Goal: Information Seeking & Learning: Learn about a topic

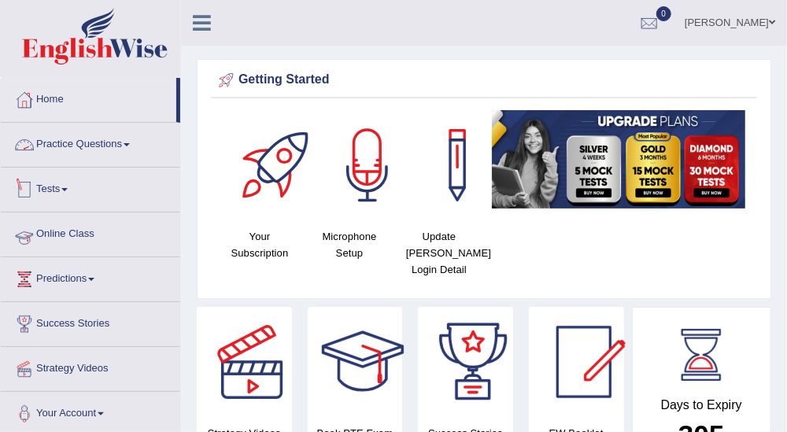
click at [71, 225] on link "Online Class" at bounding box center [90, 231] width 179 height 39
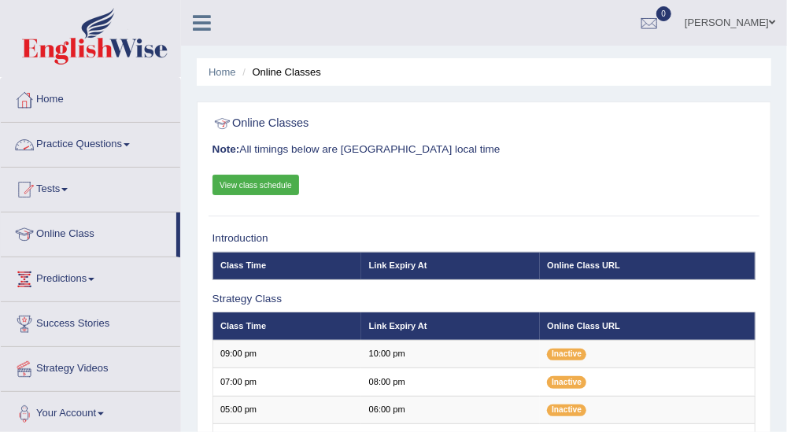
click at [290, 189] on link "View class schedule" at bounding box center [255, 185] width 87 height 20
click at [65, 105] on link "Home" at bounding box center [90, 97] width 179 height 39
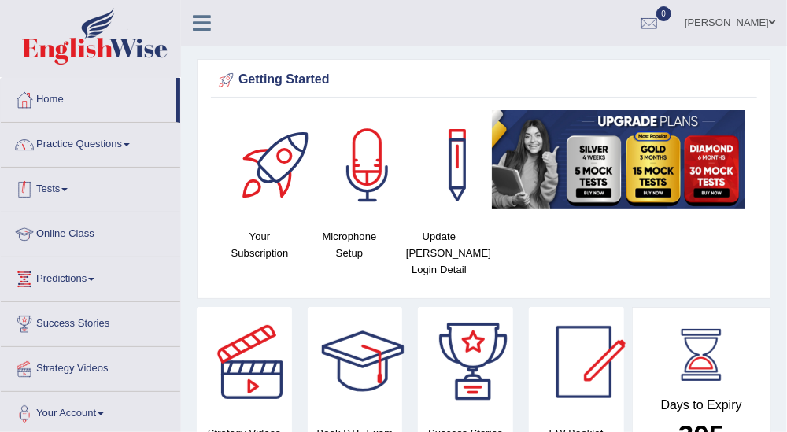
click at [138, 148] on link "Practice Questions" at bounding box center [90, 142] width 179 height 39
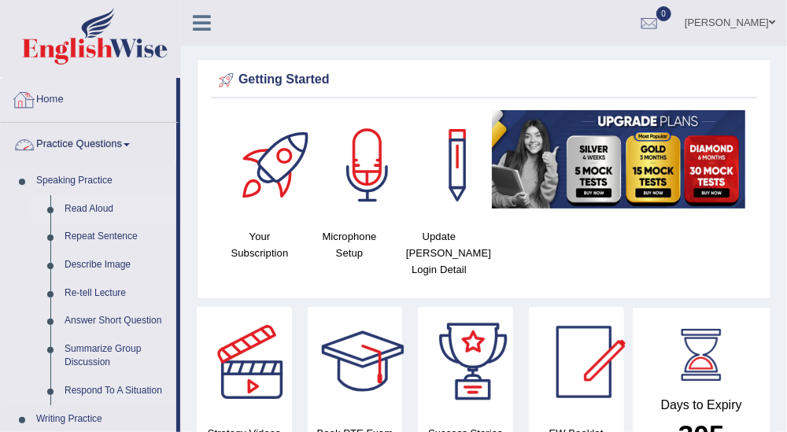
click at [109, 203] on link "Read Aloud" at bounding box center [116, 209] width 119 height 28
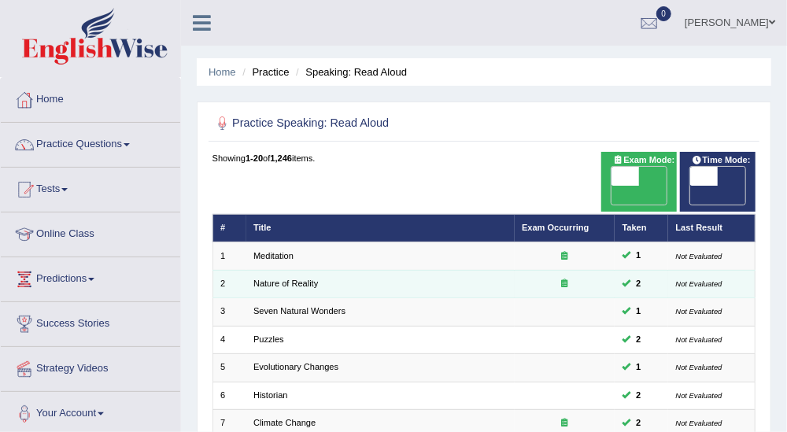
scroll to position [87, 0]
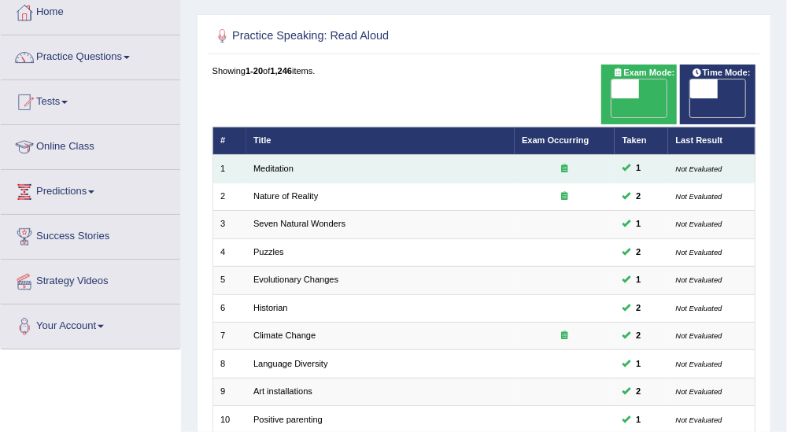
click at [565, 164] on icon at bounding box center [565, 168] width 6 height 9
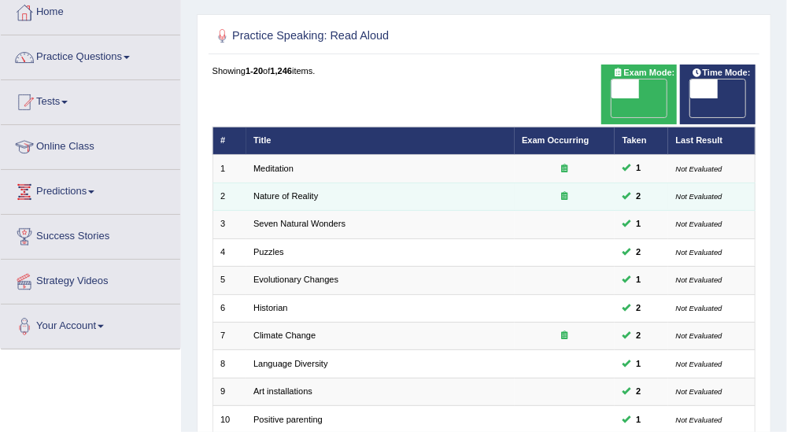
click at [570, 190] on div at bounding box center [565, 196] width 86 height 13
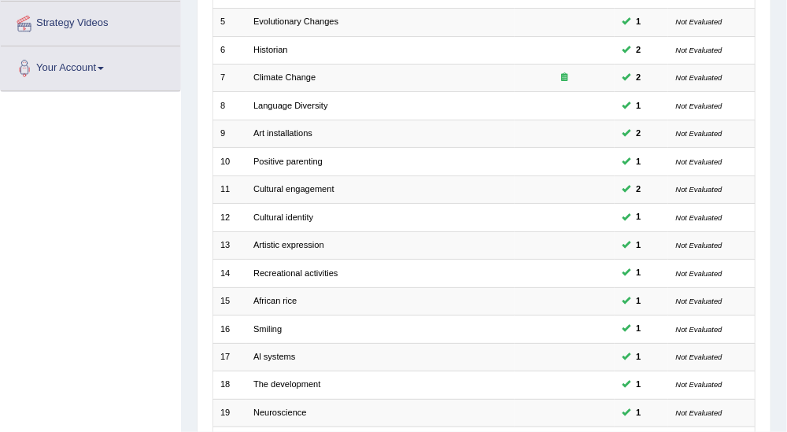
scroll to position [470, 0]
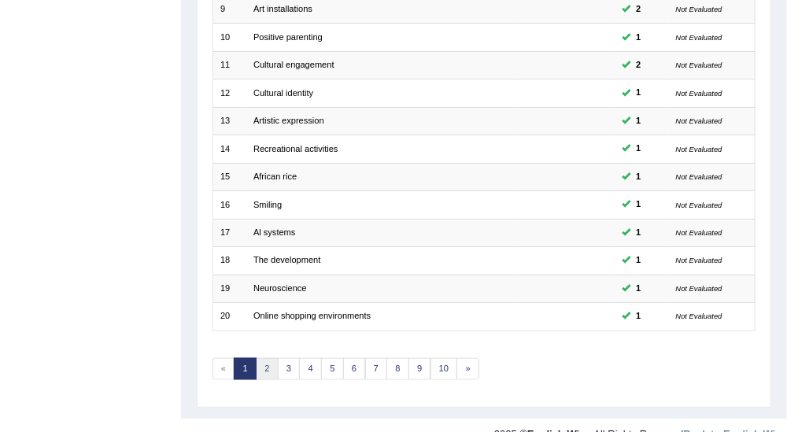
click at [256, 358] on link "2" at bounding box center [267, 369] width 23 height 22
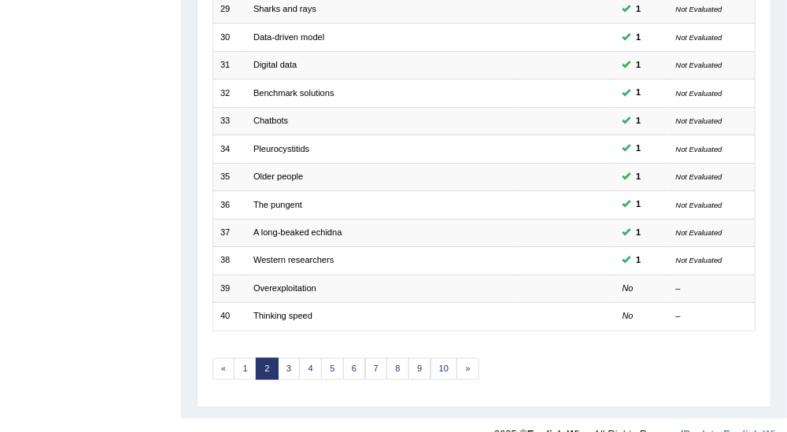
click at [273, 358] on link "2" at bounding box center [267, 369] width 23 height 22
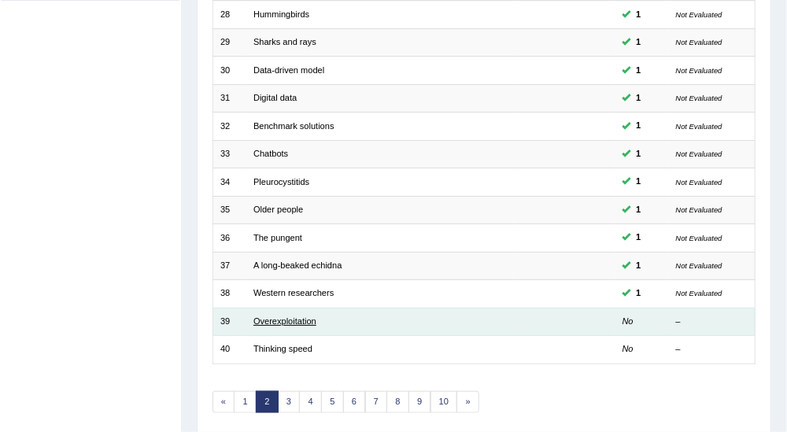
click at [294, 316] on link "Overexploitation" at bounding box center [284, 320] width 63 height 9
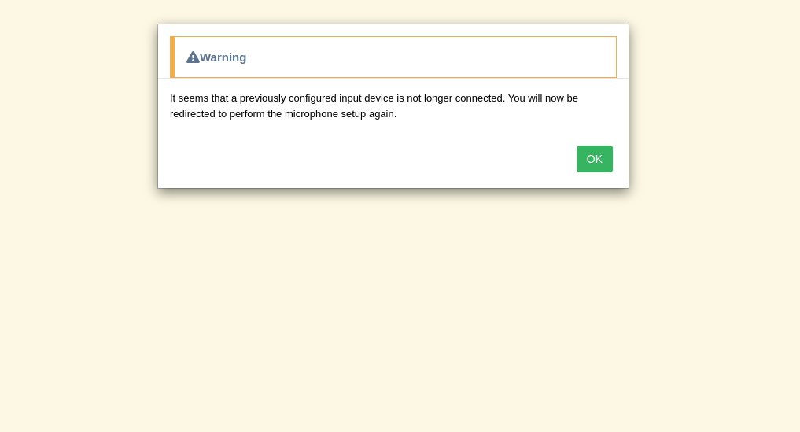
click at [595, 161] on button "OK" at bounding box center [595, 159] width 36 height 27
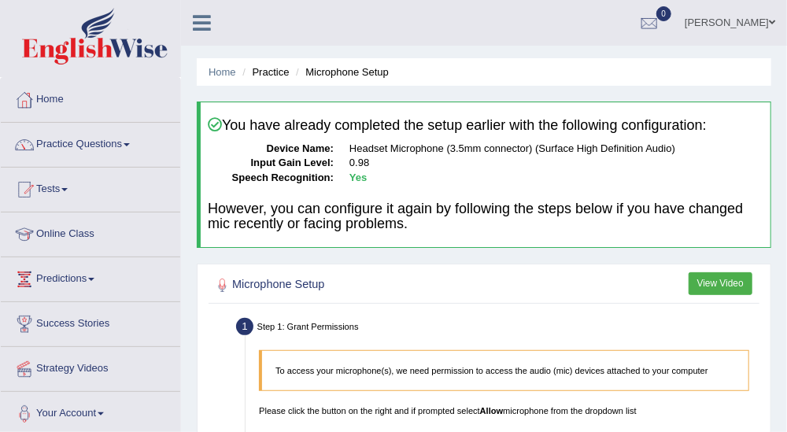
scroll to position [87, 0]
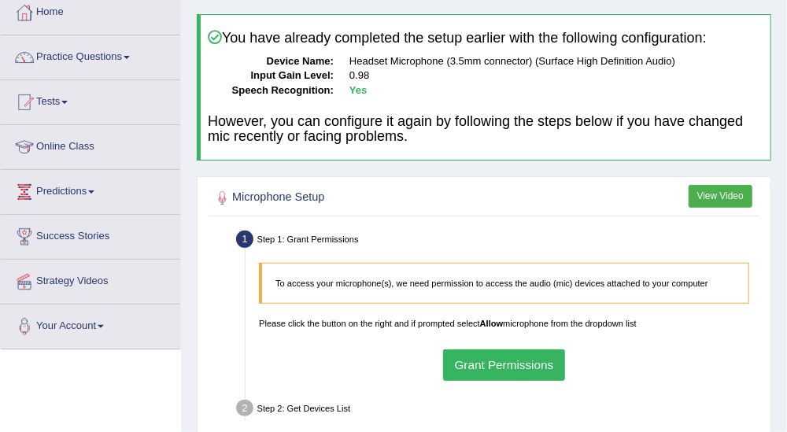
click at [538, 360] on button "Grant Permissions" at bounding box center [504, 364] width 122 height 31
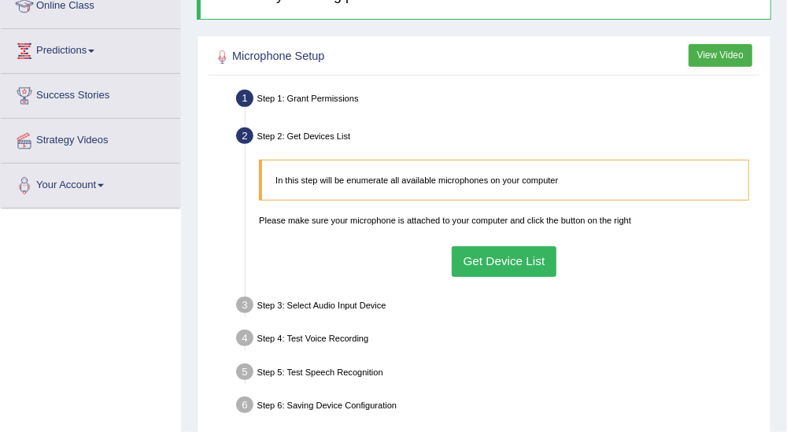
scroll to position [262, 0]
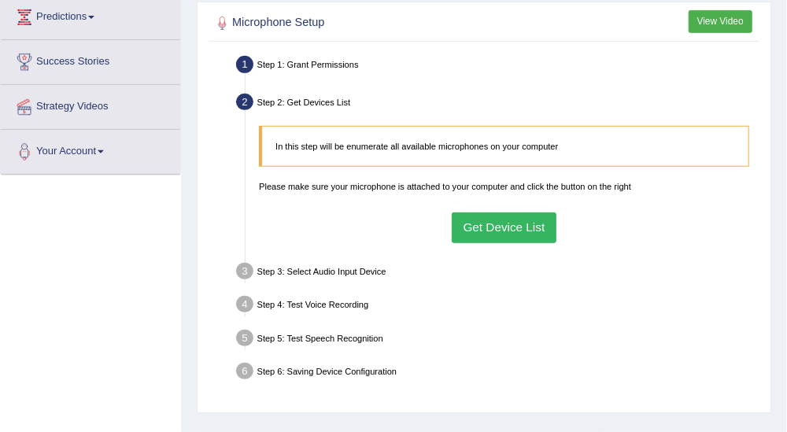
click at [516, 231] on button "Get Device List" at bounding box center [504, 227] width 105 height 31
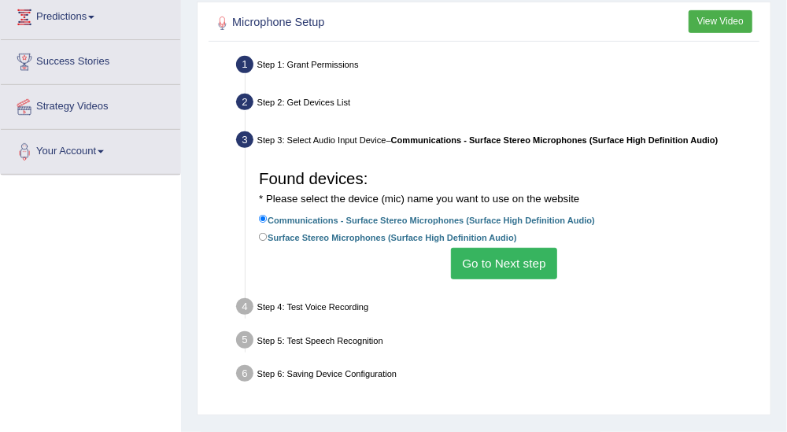
click at [522, 258] on button "Go to Next step" at bounding box center [504, 263] width 106 height 31
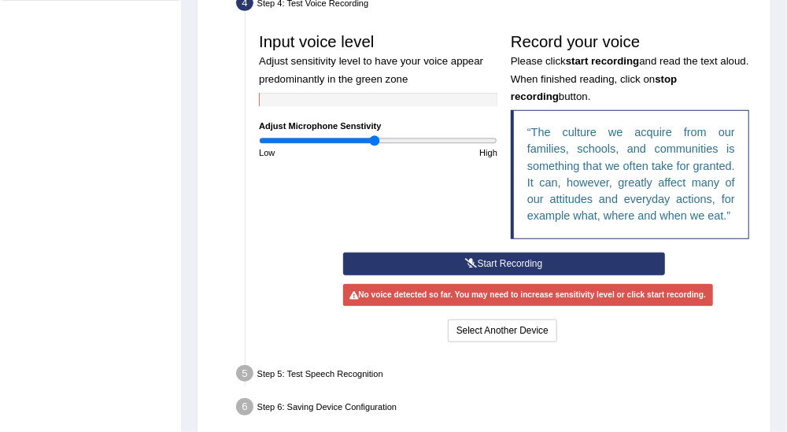
scroll to position [437, 0]
click at [516, 275] on button "Start Recording" at bounding box center [504, 264] width 322 height 23
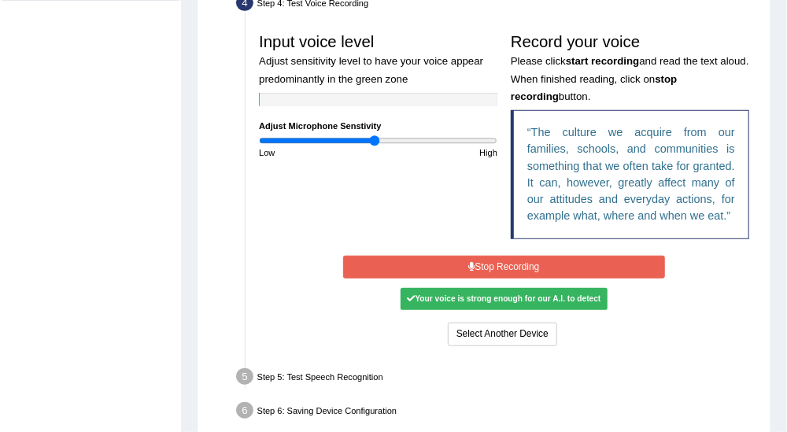
click at [537, 279] on button "Stop Recording" at bounding box center [504, 267] width 322 height 23
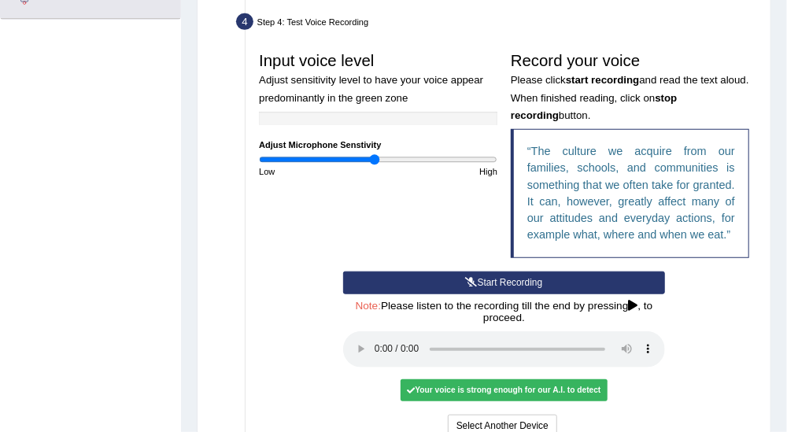
scroll to position [593, 0]
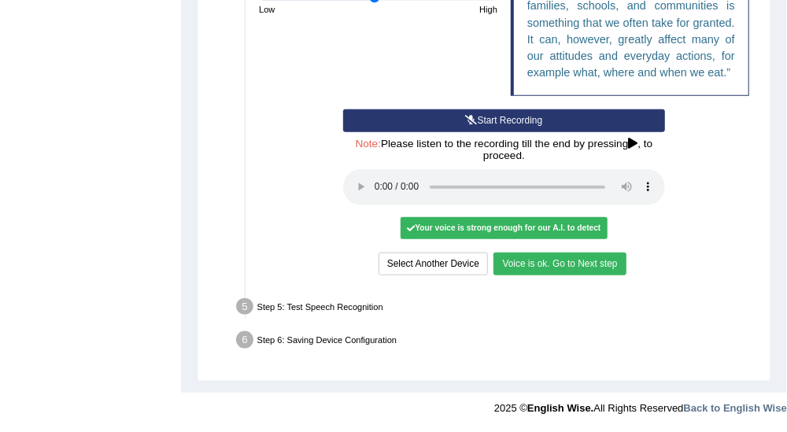
click at [572, 268] on button "Voice is ok. Go to Next step" at bounding box center [559, 264] width 132 height 23
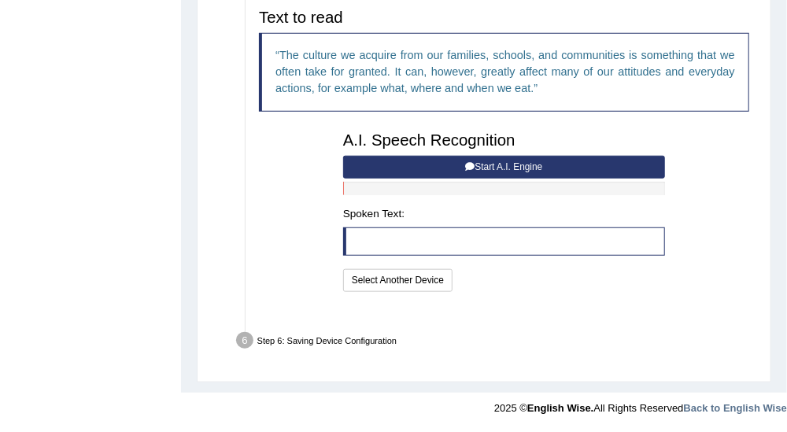
scroll to position [477, 0]
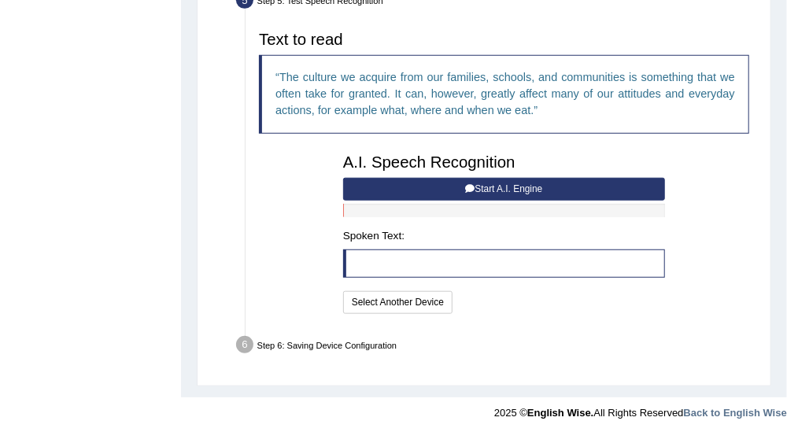
click at [538, 189] on button "Start A.I. Engine" at bounding box center [504, 189] width 322 height 23
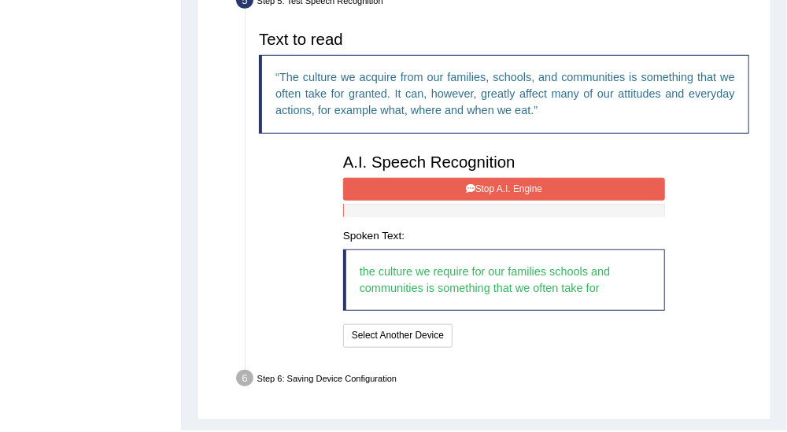
click at [541, 187] on button "Stop A.I. Engine" at bounding box center [504, 189] width 322 height 23
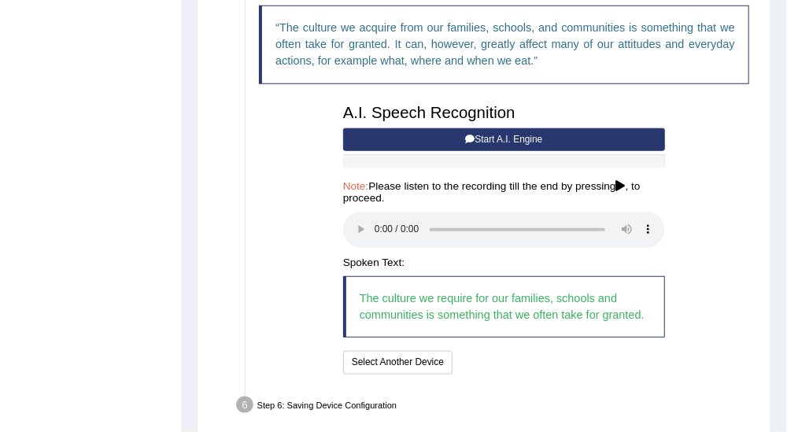
scroll to position [565, 0]
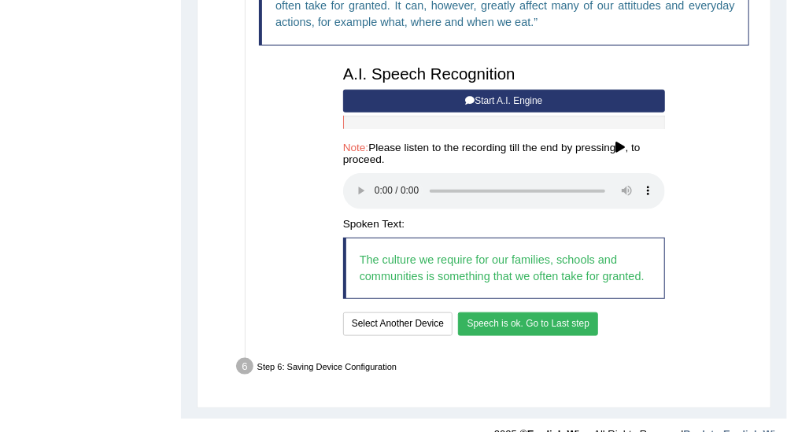
click at [561, 322] on button "Speech is ok. Go to Last step" at bounding box center [528, 323] width 140 height 23
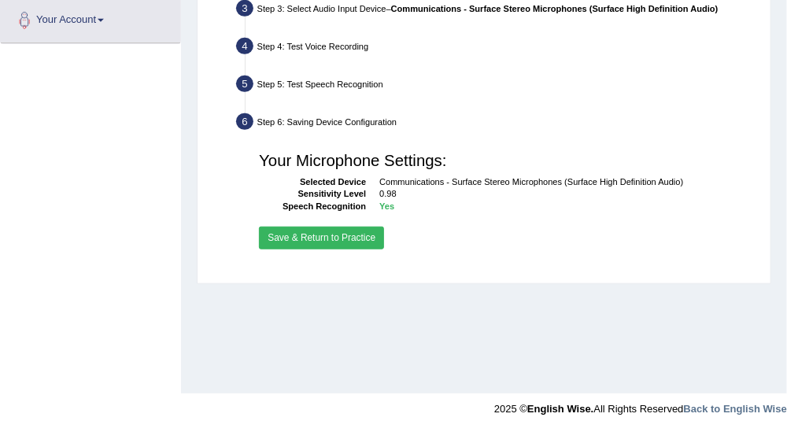
click at [332, 236] on button "Save & Return to Practice" at bounding box center [321, 238] width 125 height 23
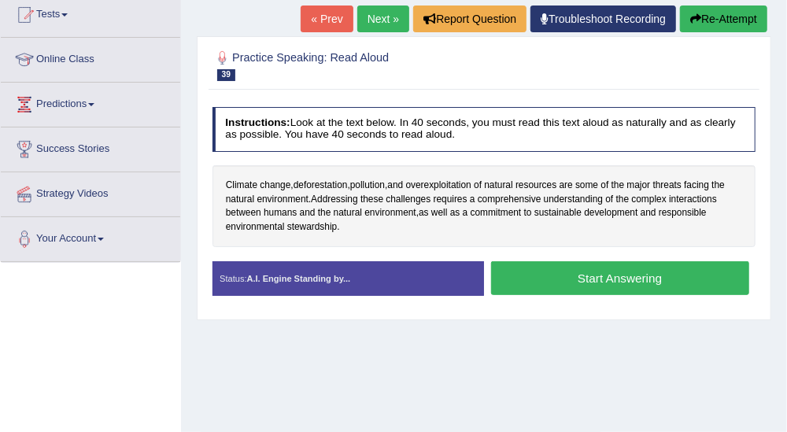
click at [628, 272] on button "Start Answering" at bounding box center [620, 278] width 258 height 34
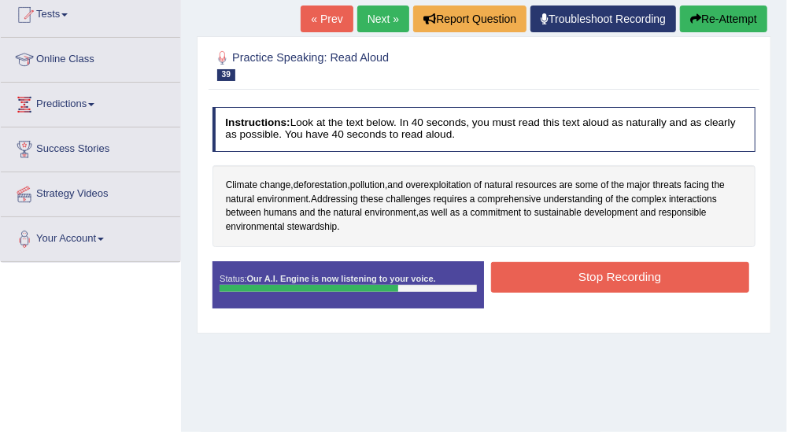
click at [628, 272] on button "Stop Recording" at bounding box center [620, 277] width 258 height 31
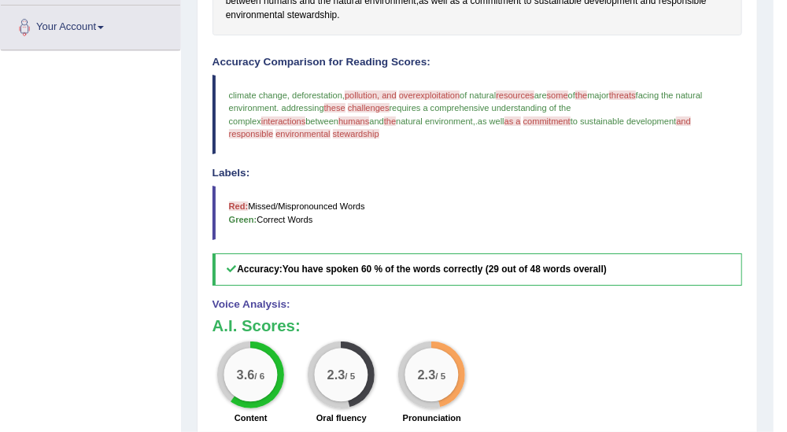
scroll to position [192, 0]
